Goal: Information Seeking & Learning: Learn about a topic

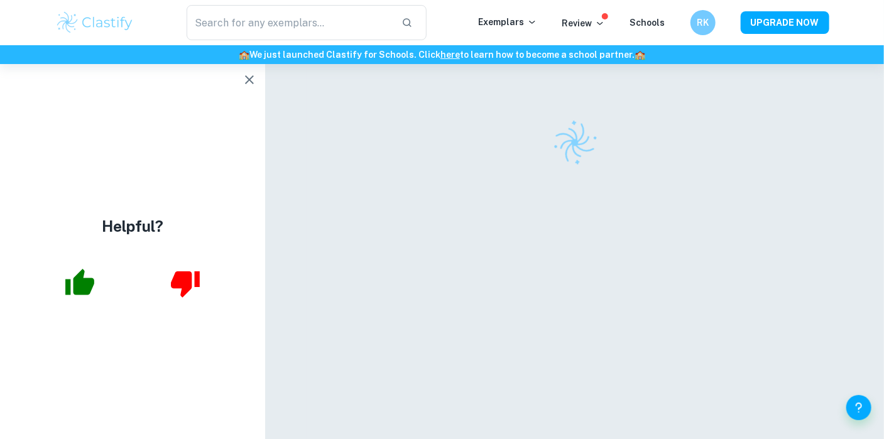
click at [251, 78] on icon "button" at bounding box center [249, 79] width 9 height 9
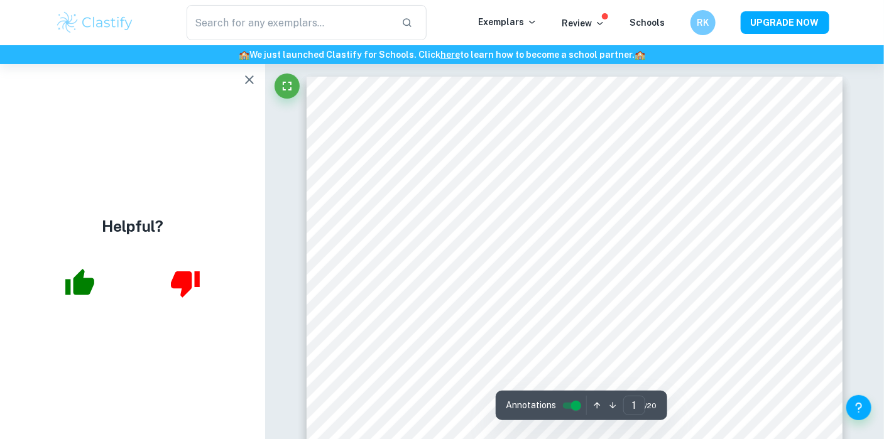
click at [250, 79] on icon "button" at bounding box center [249, 79] width 9 height 9
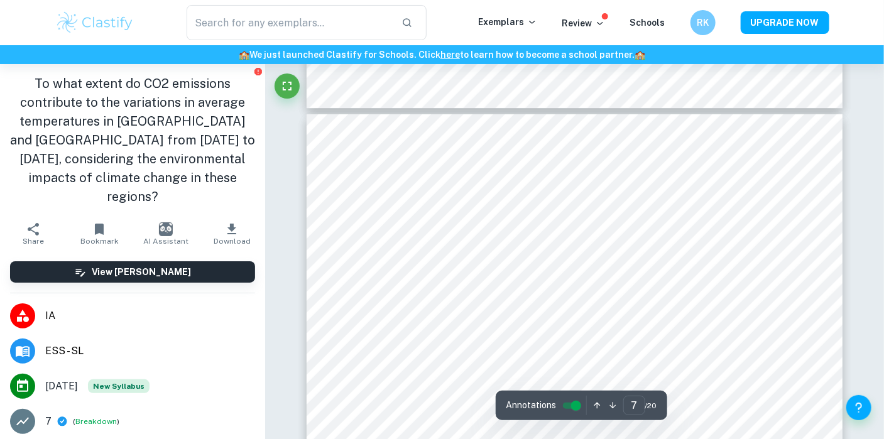
scroll to position [4524, 0]
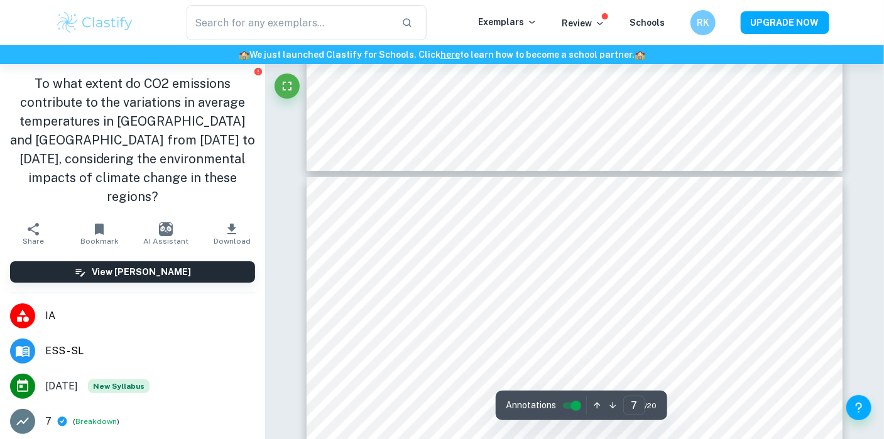
type input "6"
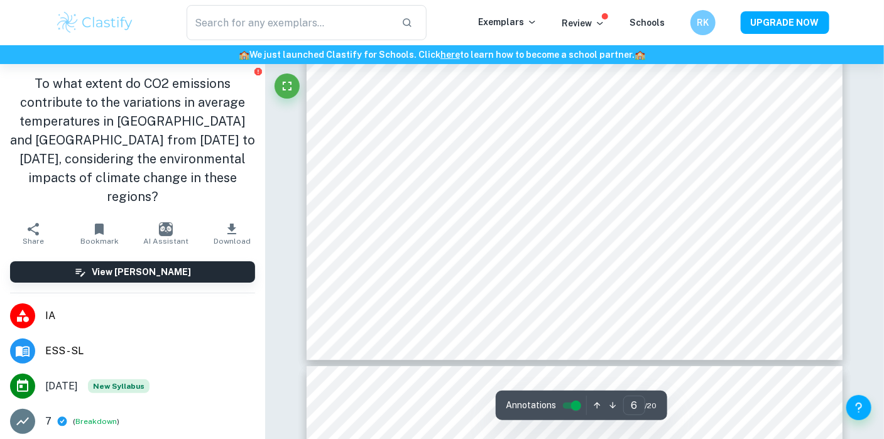
scroll to position [4084, 0]
